Goal: Task Accomplishment & Management: Manage account settings

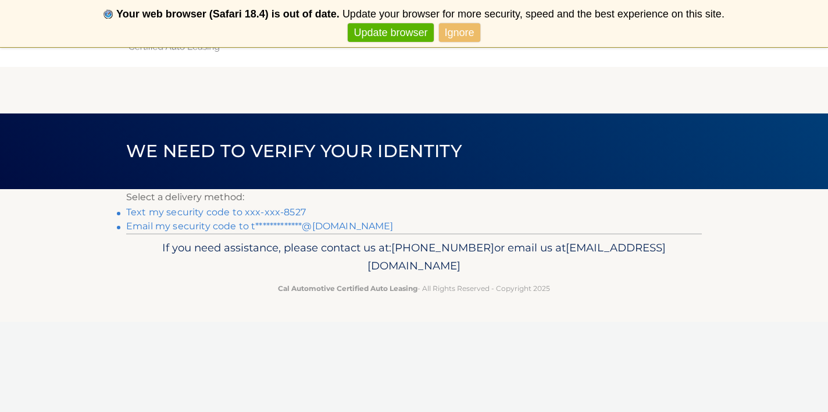
click at [295, 214] on link "Text my security code to xxx-xxx-8527" at bounding box center [216, 211] width 180 height 11
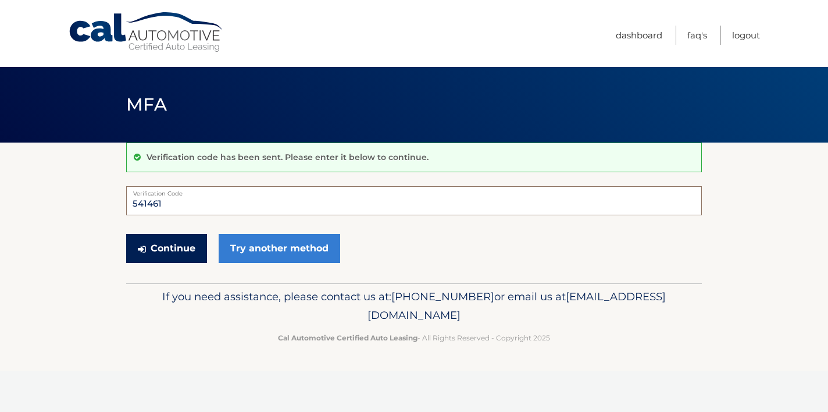
type input "541461"
click at [183, 247] on button "Continue" at bounding box center [166, 248] width 81 height 29
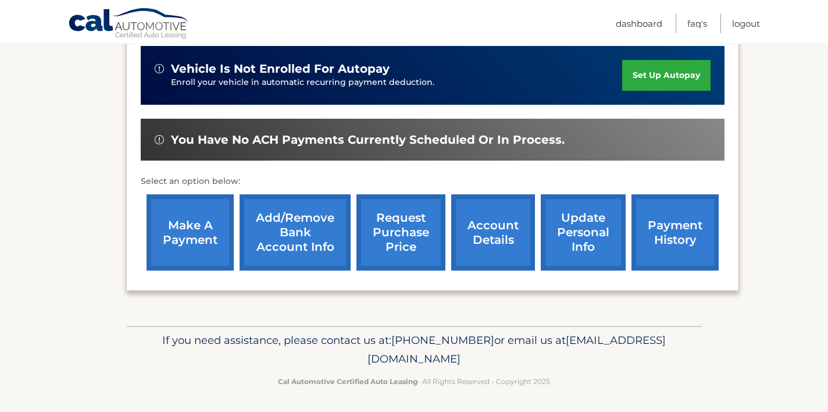
scroll to position [290, 0]
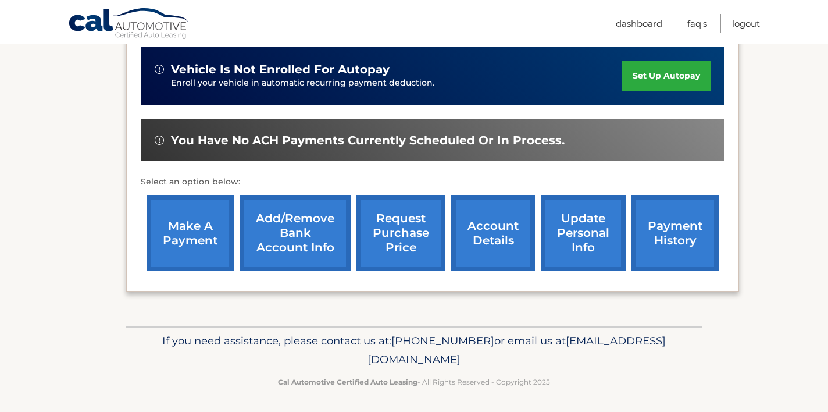
click at [507, 230] on link "account details" at bounding box center [493, 233] width 84 height 76
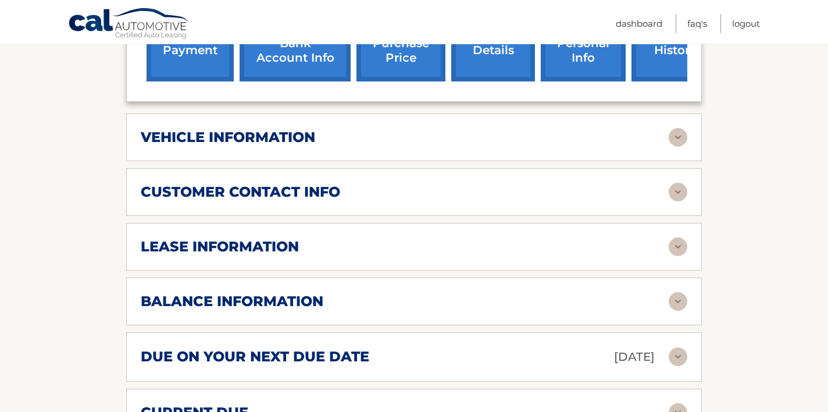
scroll to position [515, 0]
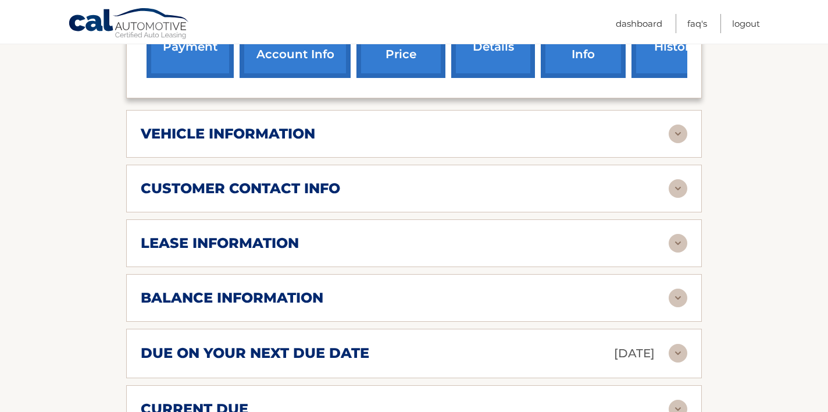
click at [683, 235] on div "lease information Contract Start Date Jul 27, 2024 Term 39 Maturity Date Oct 27…" at bounding box center [414, 243] width 576 height 48
click at [679, 234] on img at bounding box center [678, 243] width 19 height 19
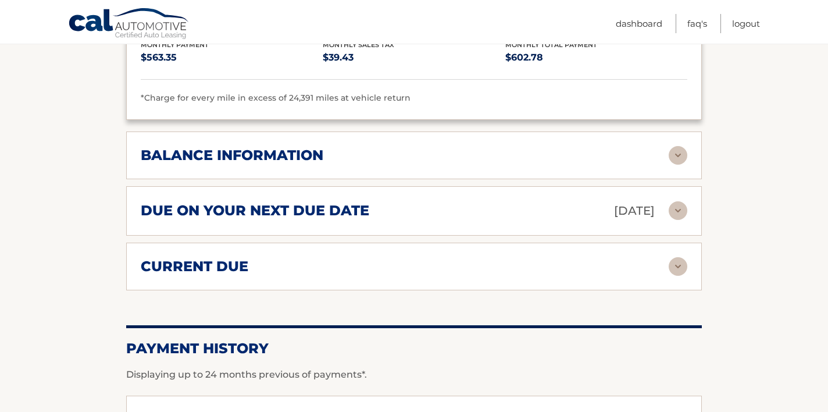
scroll to position [878, 0]
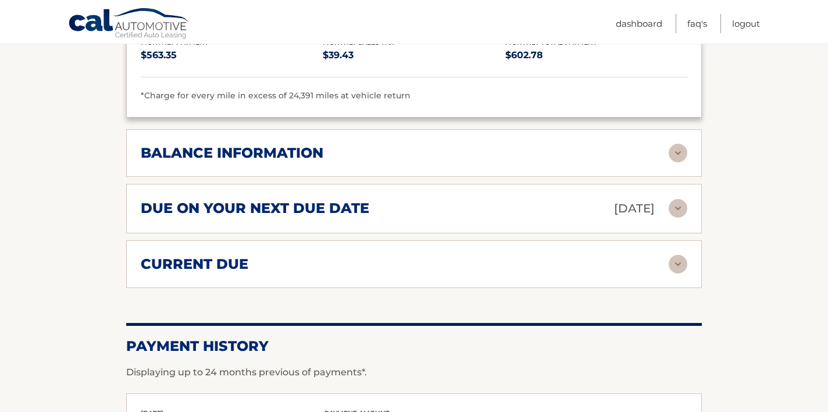
click at [678, 144] on img at bounding box center [678, 153] width 19 height 19
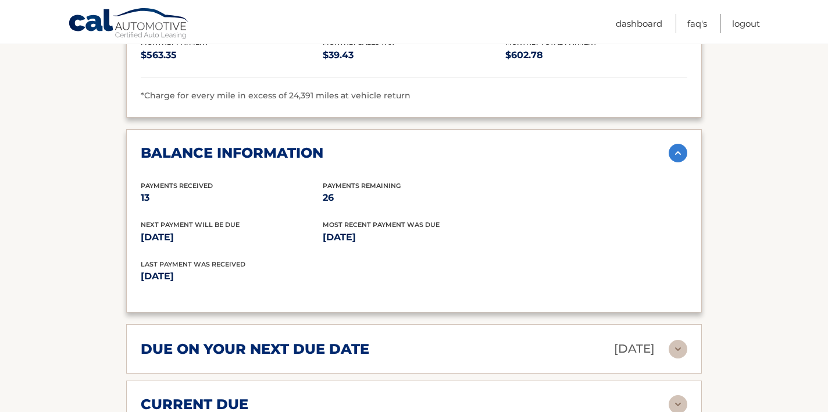
click at [675, 144] on img at bounding box center [678, 153] width 19 height 19
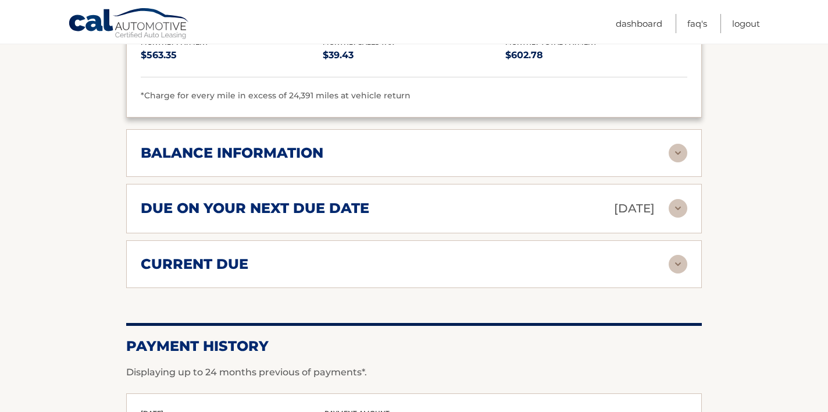
click at [664, 198] on div "due on your next due date Aug 27, 2025" at bounding box center [405, 208] width 528 height 20
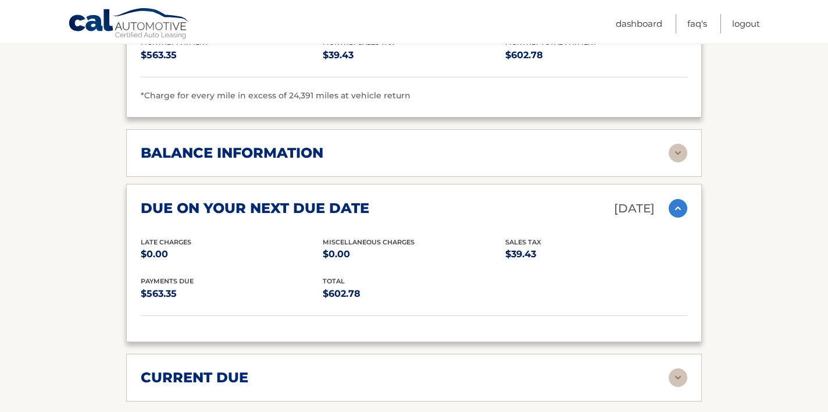
click at [664, 198] on div "due on your next due date Aug 27, 2025" at bounding box center [405, 208] width 528 height 20
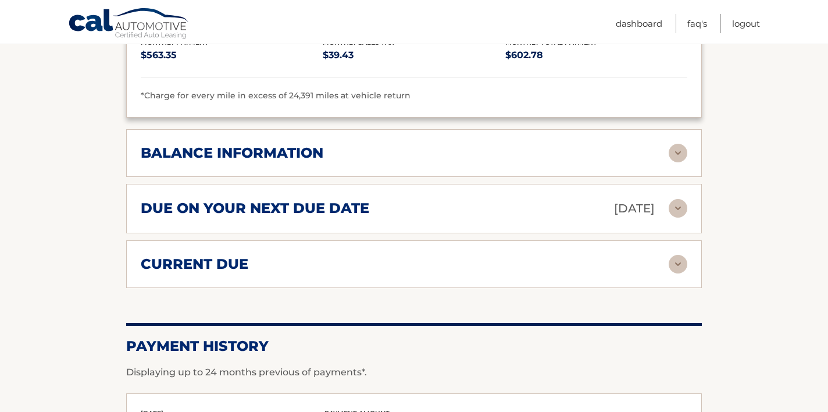
click at [657, 265] on div "current due Late Charges $0.00 Miscelleneous Charges* $0.00 Sales Tax $0.00 pay…" at bounding box center [414, 264] width 576 height 48
click at [681, 255] on img at bounding box center [678, 264] width 19 height 19
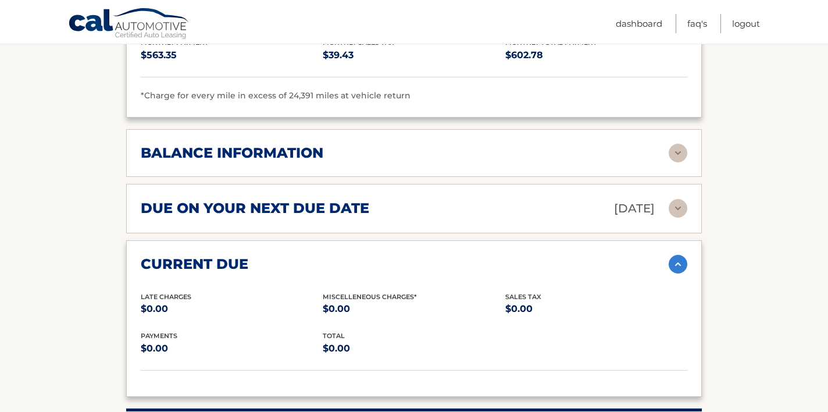
click at [681, 255] on img at bounding box center [678, 264] width 19 height 19
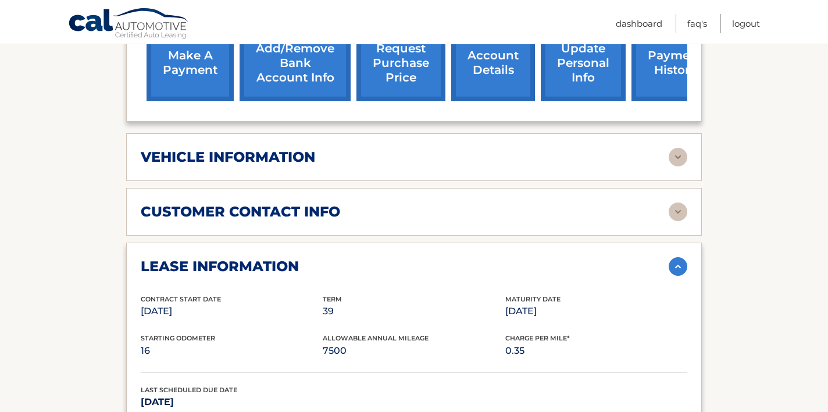
scroll to position [491, 0]
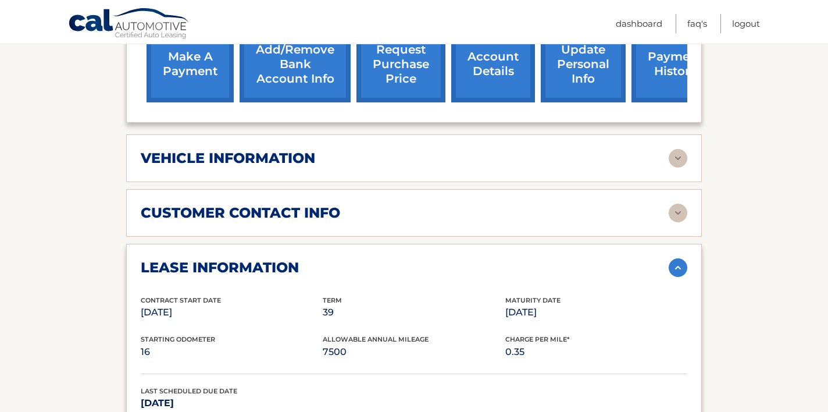
click at [681, 204] on img at bounding box center [678, 213] width 19 height 19
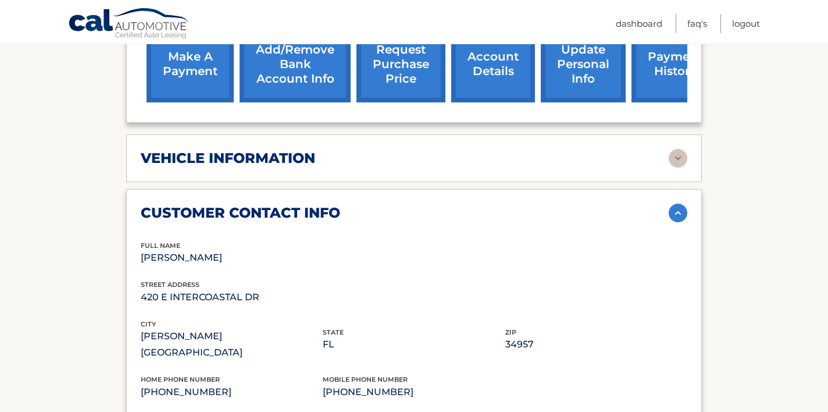
click at [672, 149] on img at bounding box center [678, 158] width 19 height 19
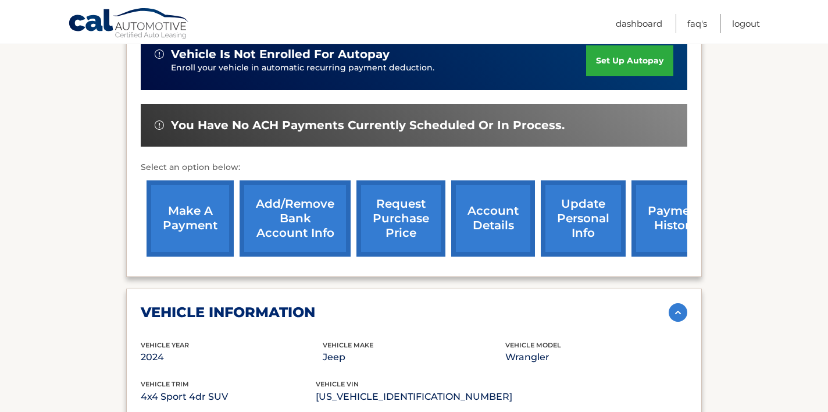
scroll to position [291, 0]
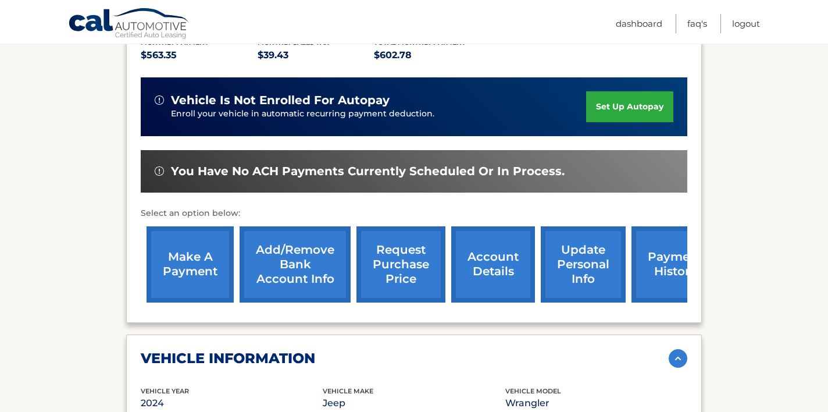
click at [397, 232] on link "request purchase price" at bounding box center [400, 264] width 89 height 76
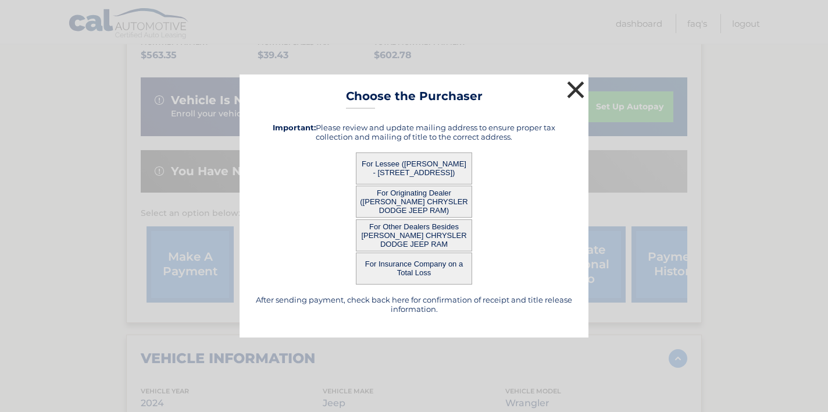
click at [574, 91] on button "×" at bounding box center [575, 89] width 23 height 23
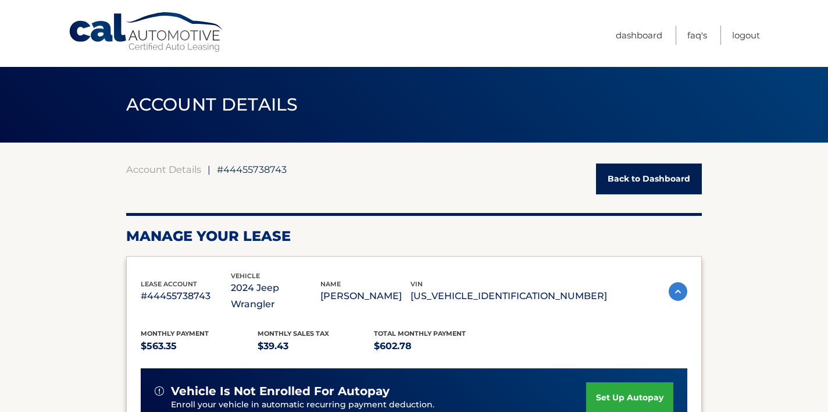
scroll to position [0, 0]
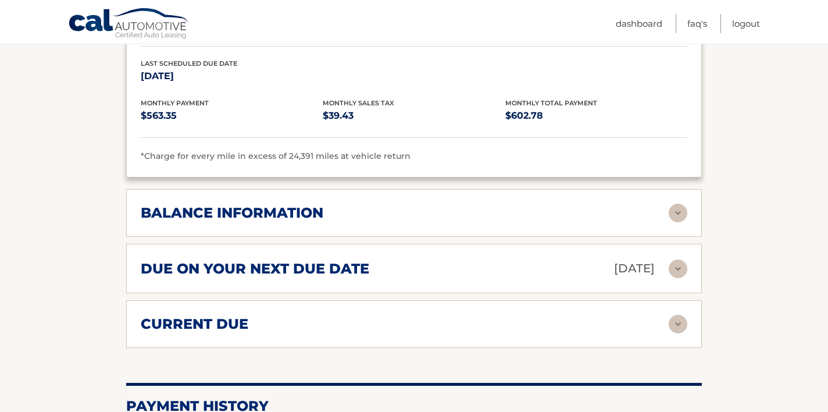
scroll to position [1346, 0]
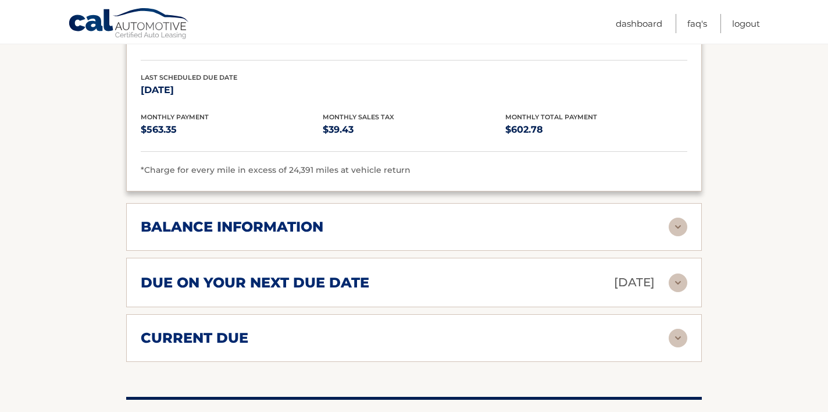
click at [668, 203] on div "balance information Payments Received 13 Payments Remaining 26 Next Payment wil…" at bounding box center [414, 227] width 576 height 48
click at [679, 217] on img at bounding box center [678, 226] width 19 height 19
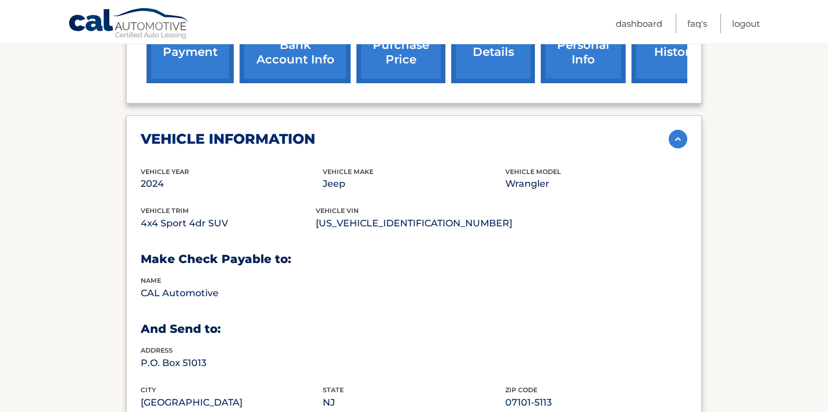
scroll to position [479, 0]
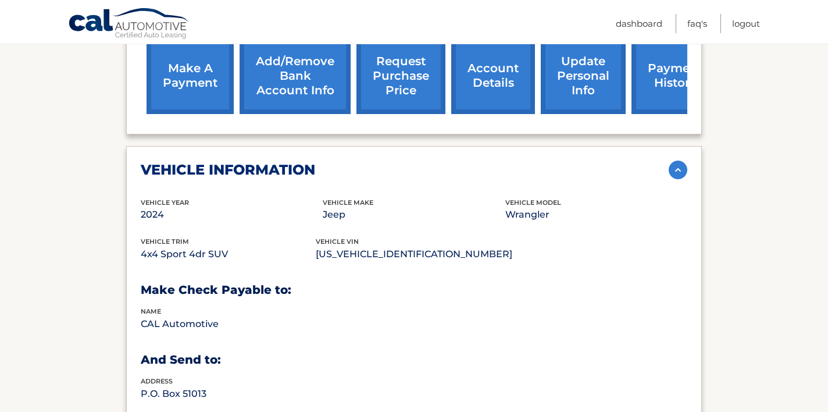
click at [382, 246] on p "[US_VEHICLE_IDENTIFICATION_NUMBER]" at bounding box center [414, 254] width 197 height 16
copy p "[US_VEHICLE_IDENTIFICATION_NUMBER]"
click at [441, 246] on p "[US_VEHICLE_IDENTIFICATION_NUMBER]" at bounding box center [414, 254] width 197 height 16
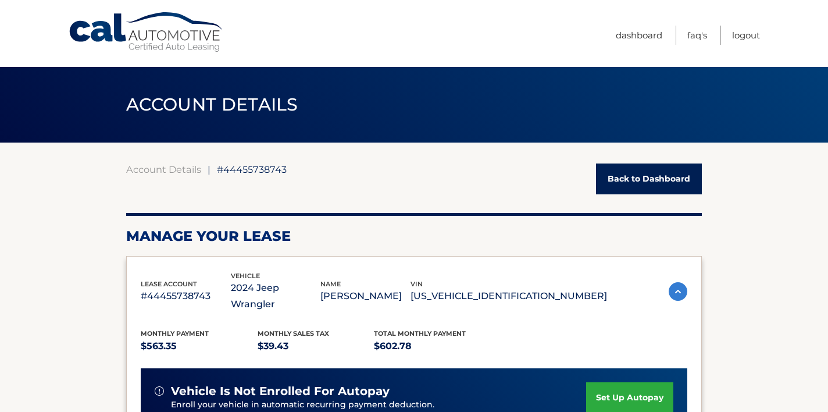
scroll to position [0, 0]
click at [416, 165] on div "Account Details | #44455738743 Back to Dashboard" at bounding box center [414, 178] width 576 height 31
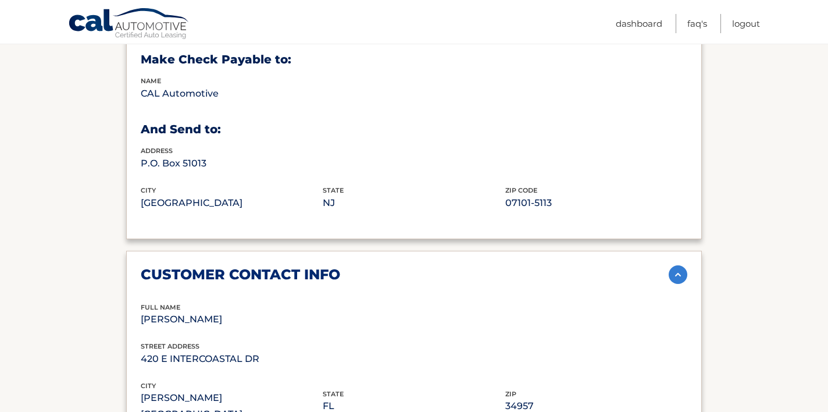
scroll to position [710, 0]
